Goal: Check status: Check status

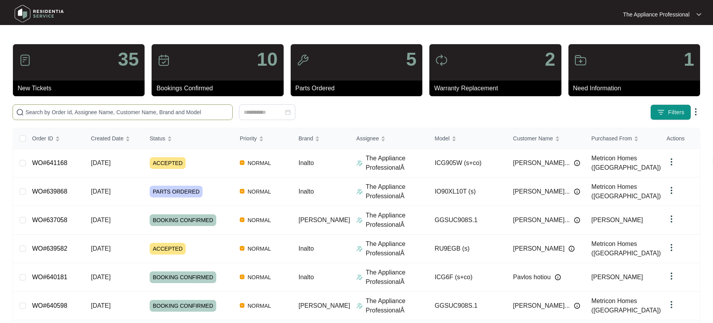
click at [113, 114] on input "text" at bounding box center [127, 112] width 204 height 9
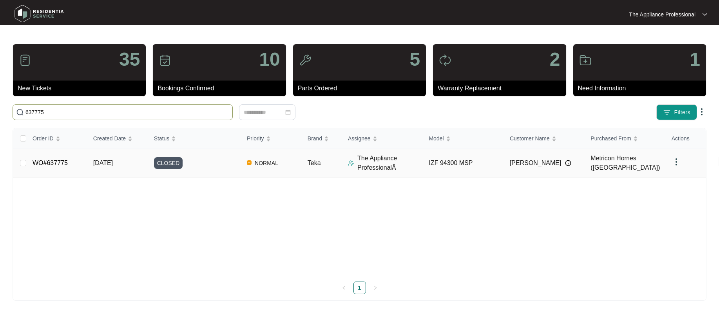
type input "637775"
click at [59, 165] on link "WO#637775" at bounding box center [50, 163] width 35 height 7
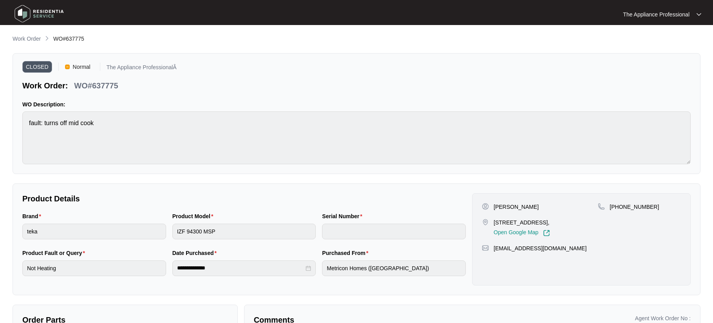
click at [20, 13] on img at bounding box center [39, 13] width 55 height 23
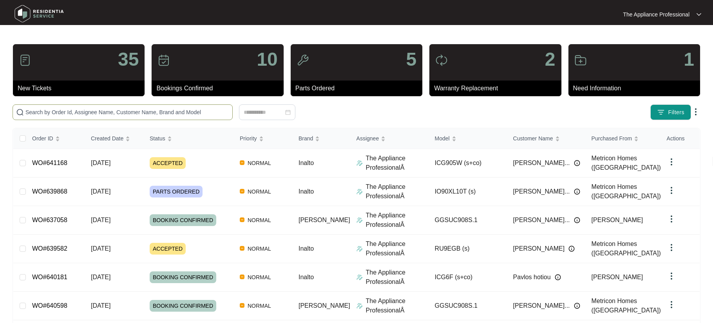
click at [60, 110] on input "text" at bounding box center [127, 112] width 204 height 9
click at [80, 115] on input "text" at bounding box center [127, 112] width 204 height 9
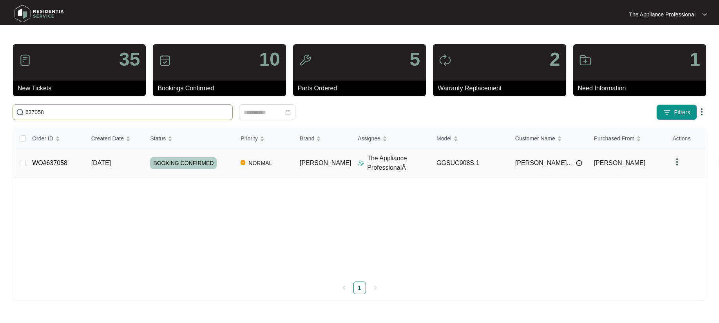
type input "637058"
click at [47, 164] on link "WO#637058" at bounding box center [49, 163] width 35 height 7
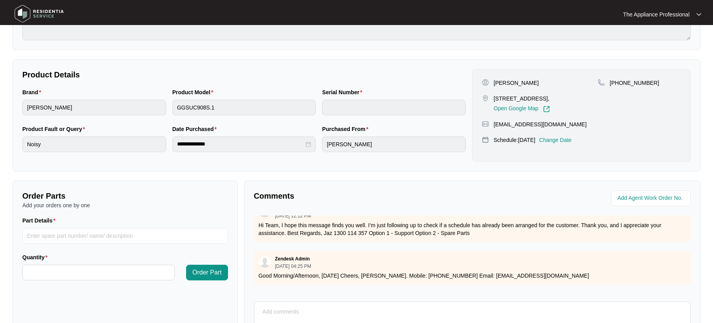
scroll to position [91, 0]
click at [280, 307] on textarea at bounding box center [472, 316] width 428 height 20
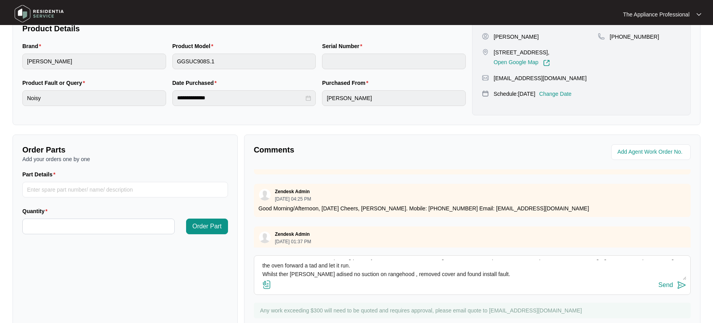
scroll to position [182, 0]
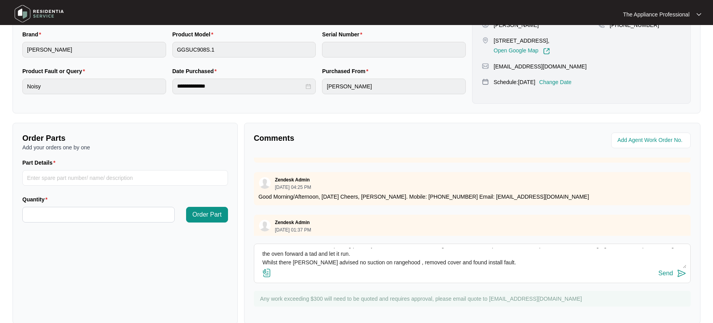
type textarea "Checked oven and fans are spinning perfectly , turned oven on found a slight vi…"
click at [268, 275] on img at bounding box center [266, 273] width 9 height 9
click at [0, 0] on input "file" at bounding box center [0, 0] width 0 height 0
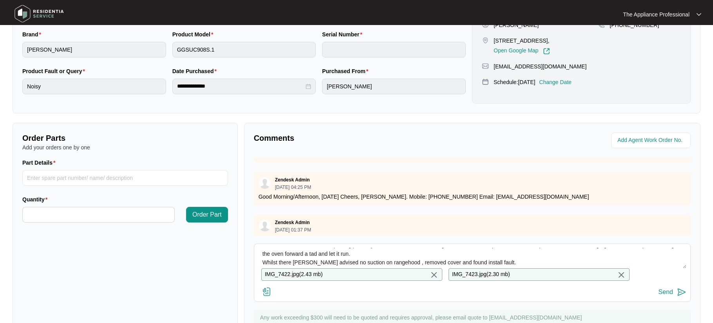
click at [678, 297] on img at bounding box center [681, 292] width 9 height 9
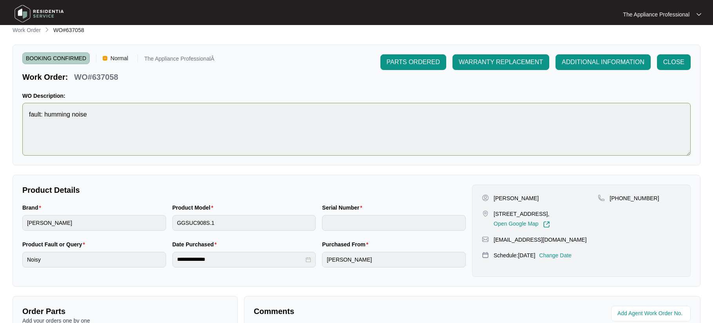
scroll to position [0, 0]
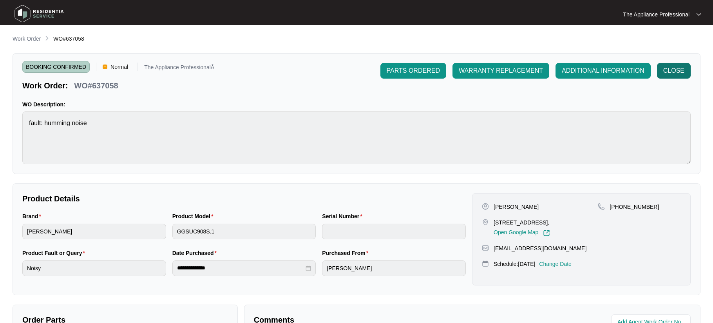
click at [678, 73] on span "CLOSE" at bounding box center [673, 70] width 21 height 9
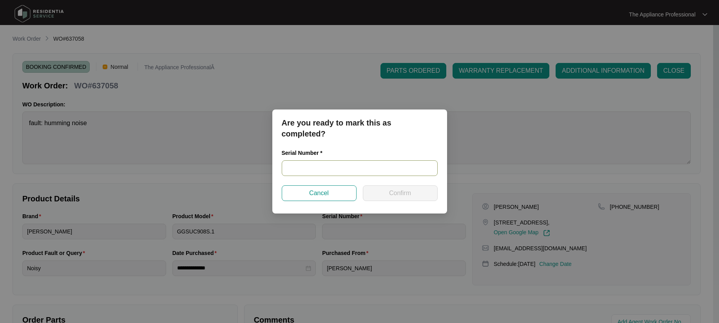
click at [330, 168] on input "text" at bounding box center [360, 169] width 156 height 16
type input "2024080149"
click at [422, 192] on button "Confirm" at bounding box center [400, 194] width 75 height 16
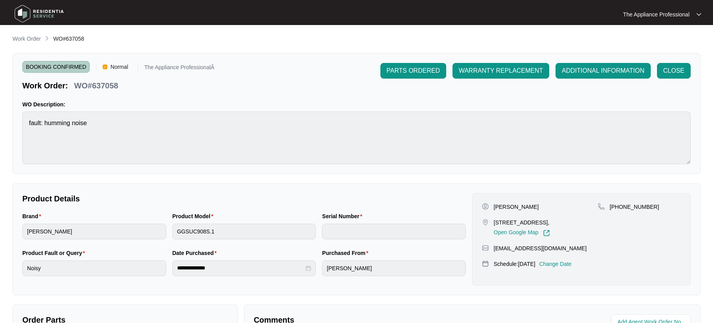
type input "2024080149"
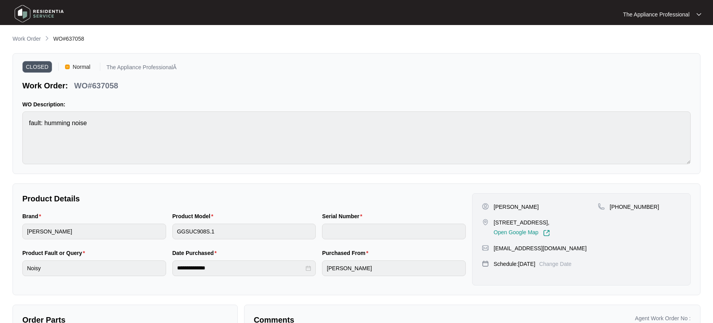
click at [24, 13] on img at bounding box center [39, 13] width 55 height 23
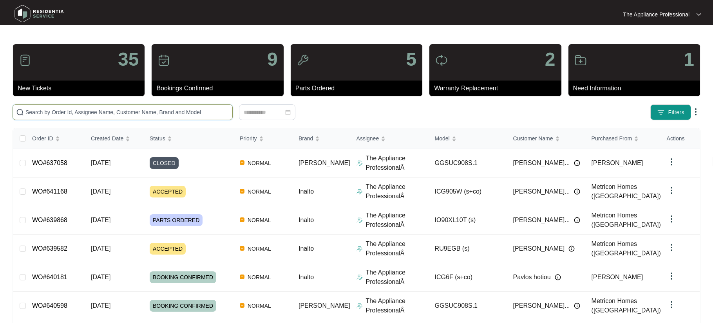
click at [78, 113] on input "text" at bounding box center [127, 112] width 204 height 9
click at [52, 112] on input "text" at bounding box center [127, 112] width 204 height 9
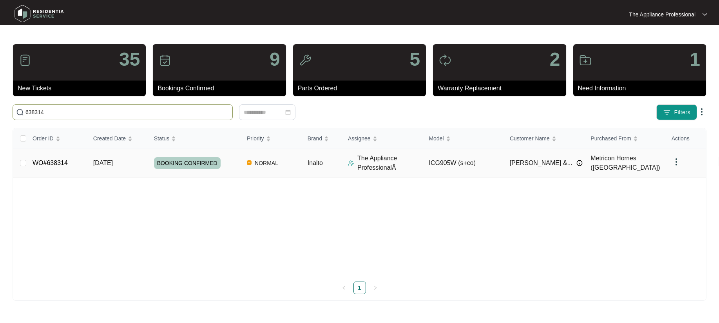
type input "638314"
click at [45, 164] on link "WO#638314" at bounding box center [50, 163] width 35 height 7
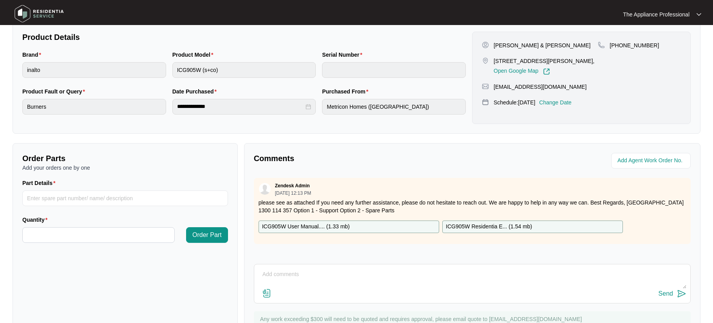
scroll to position [196, 0]
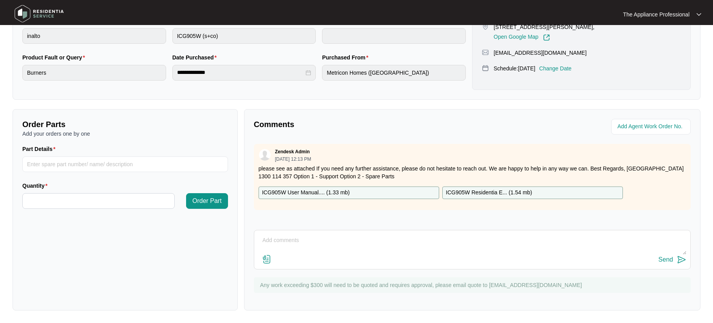
click at [292, 240] on textarea at bounding box center [472, 245] width 428 height 20
type textarea "Customer called and it now works"
click at [666, 260] on div "Send" at bounding box center [665, 259] width 14 height 7
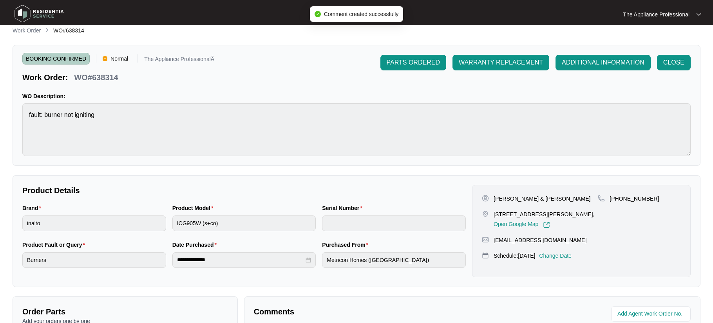
scroll to position [0, 0]
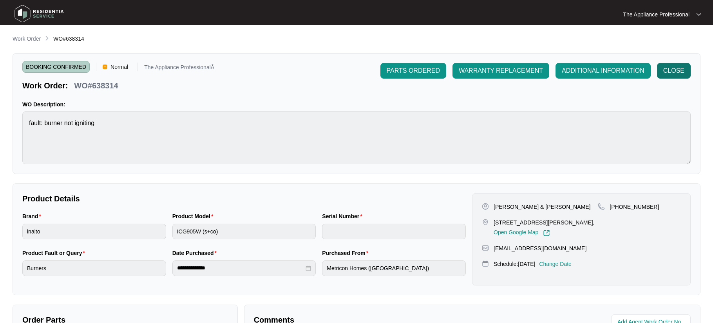
click at [680, 73] on span "CLOSE" at bounding box center [673, 70] width 21 height 9
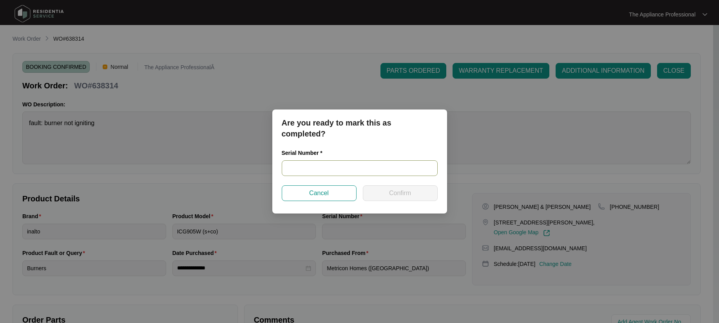
click at [336, 166] on input "text" at bounding box center [360, 169] width 156 height 16
type input "NA"
click at [395, 193] on span "Confirm" at bounding box center [400, 193] width 22 height 9
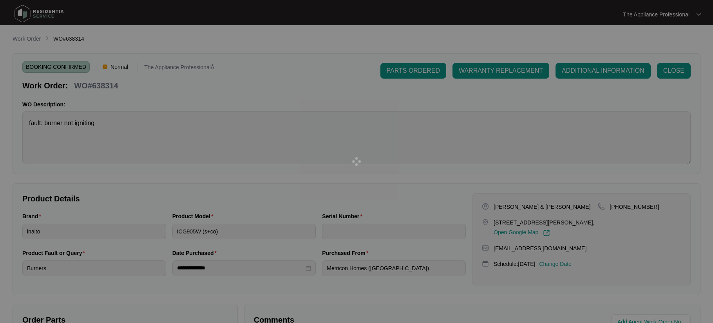
type input "NA"
